Goal: Information Seeking & Learning: Learn about a topic

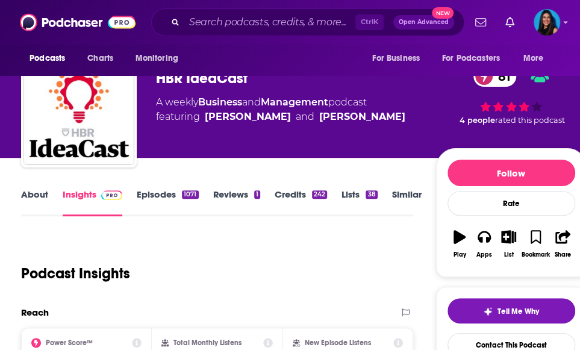
scroll to position [30, 0]
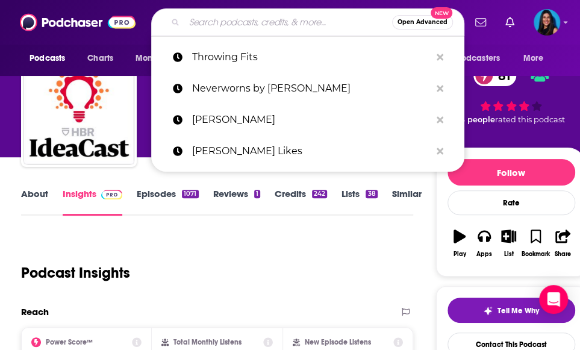
click at [213, 28] on input "Search podcasts, credits, & more..." at bounding box center [288, 22] width 208 height 19
paste input "Highsnobiety’s The Dropcast"
type input "Highsnobiety’s The Dropcast"
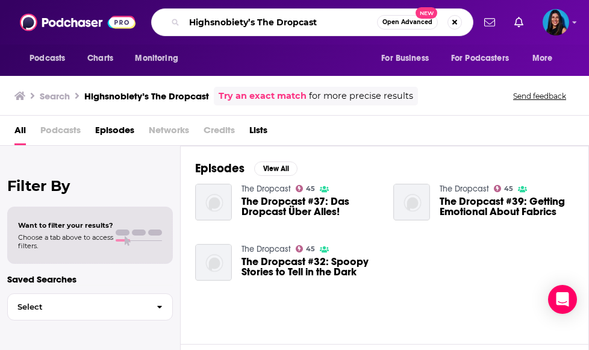
click at [331, 25] on input "Highsnobiety’s The Dropcast" at bounding box center [280, 22] width 193 height 19
drag, startPoint x: 254, startPoint y: 23, endPoint x: 157, endPoint y: 20, distance: 97.7
click at [157, 20] on div "Highsnobiety’s The Dropcast Open Advanced New" at bounding box center [312, 22] width 322 height 28
type input "The Dropcast"
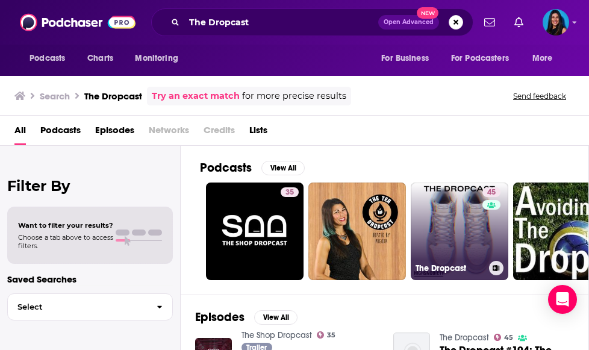
click at [466, 218] on link "45 The Dropcast" at bounding box center [460, 232] width 98 height 98
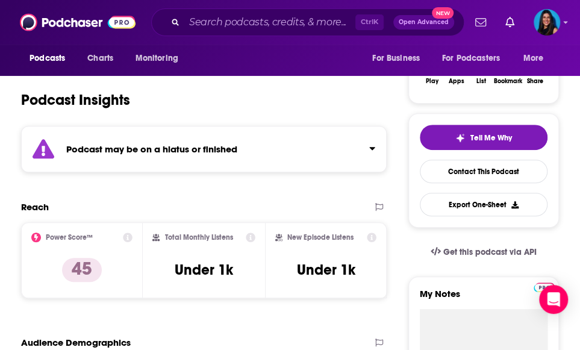
scroll to position [203, 0]
